Goal: Task Accomplishment & Management: Use online tool/utility

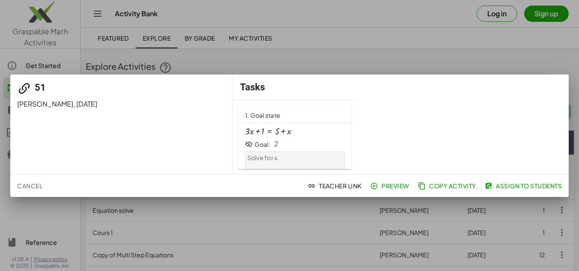
click at [516, 50] on div at bounding box center [289, 135] width 579 height 271
click at [511, 187] on span "Assign to Students" at bounding box center [523, 186] width 75 height 8
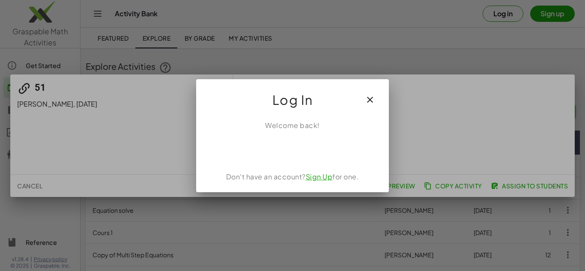
click at [371, 99] on icon "button" at bounding box center [370, 100] width 10 height 10
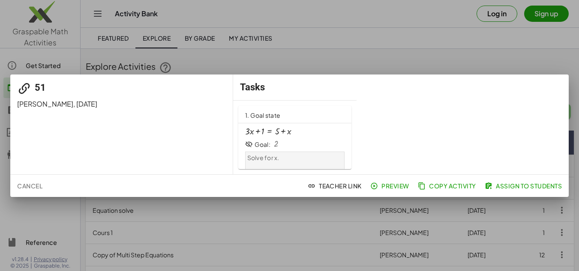
click at [549, 63] on div at bounding box center [289, 135] width 579 height 271
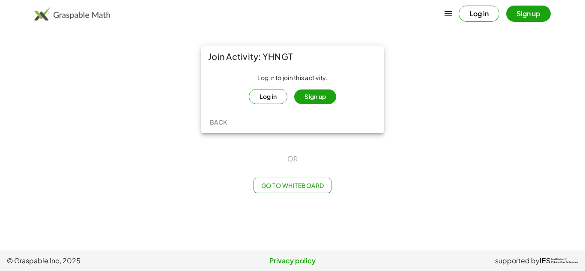
click at [272, 96] on button "Log in" at bounding box center [268, 96] width 39 height 15
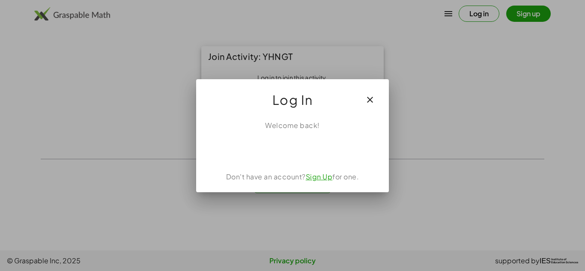
click at [317, 178] on link "Sign Up" at bounding box center [319, 176] width 27 height 9
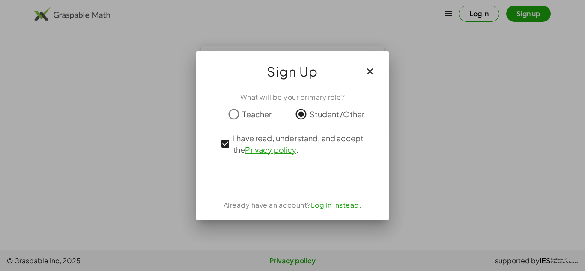
click at [372, 75] on icon "button" at bounding box center [370, 71] width 10 height 10
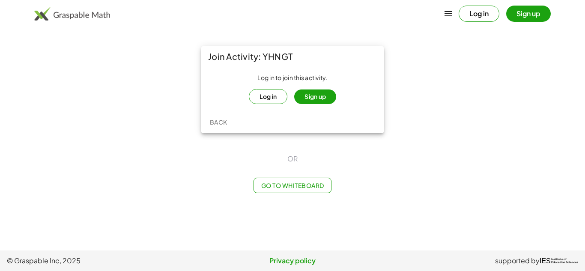
click at [272, 96] on button "Log in" at bounding box center [268, 96] width 39 height 15
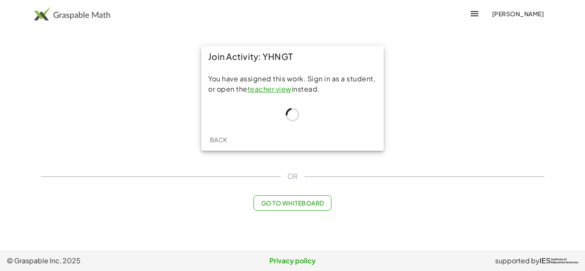
click at [322, 115] on div at bounding box center [292, 115] width 169 height 14
click at [395, 205] on div "Go to Whiteboard" at bounding box center [293, 202] width 504 height 15
click at [470, 15] on icon "button" at bounding box center [475, 14] width 10 height 10
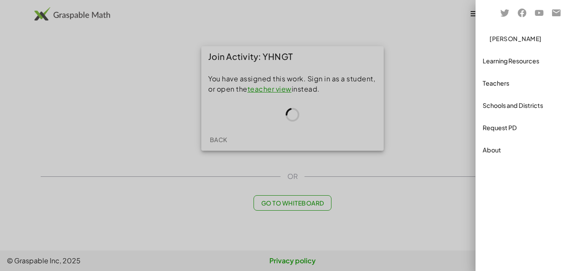
click at [458, 99] on div at bounding box center [292, 135] width 585 height 271
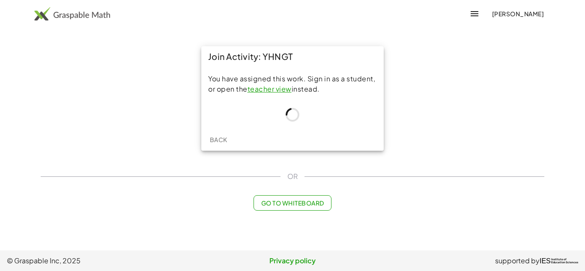
click at [307, 107] on div "You have assigned this work. Sign in as a student, or open the teacher view ins…" at bounding box center [292, 98] width 183 height 62
click at [213, 142] on span "Back" at bounding box center [219, 140] width 18 height 8
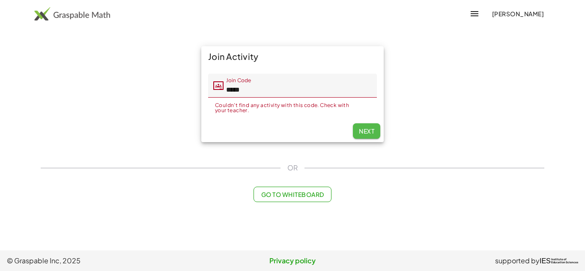
click at [369, 125] on button "Next" at bounding box center [366, 130] width 27 height 15
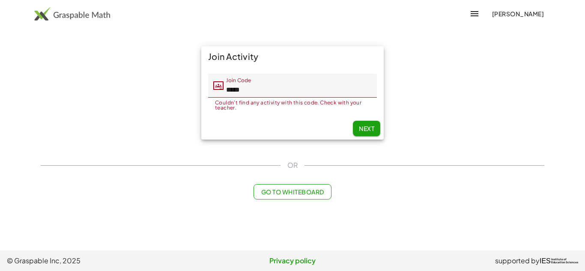
click at [365, 127] on span "Next" at bounding box center [366, 129] width 15 height 8
click at [294, 261] on link "Privacy policy" at bounding box center [293, 261] width 191 height 10
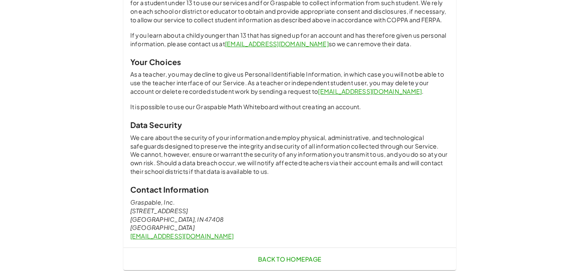
scroll to position [655, 0]
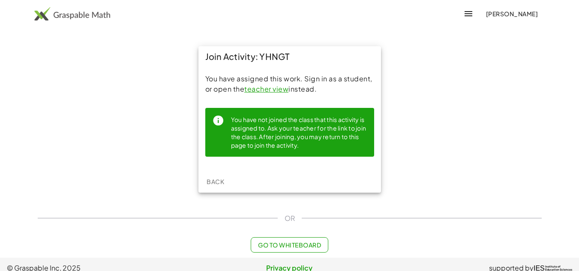
click at [302, 245] on span "Go to Whiteboard" at bounding box center [289, 245] width 63 height 8
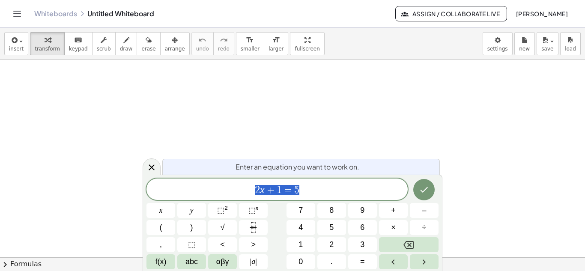
scroll to position [171, 0]
